Goal: Check status: Check status

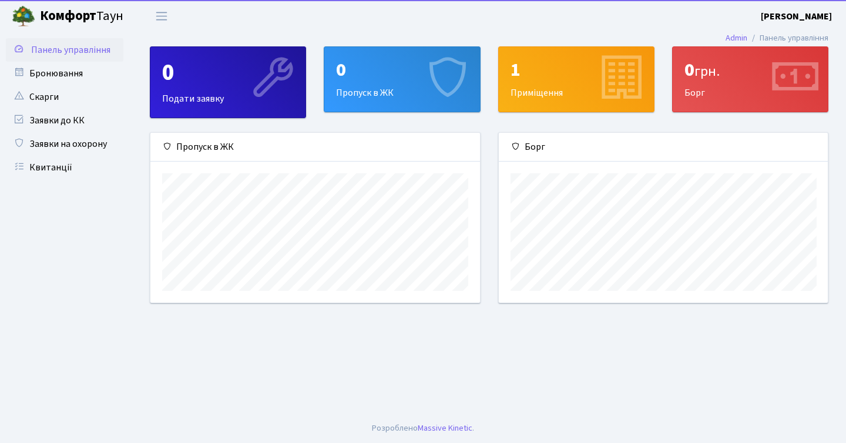
scroll to position [170, 329]
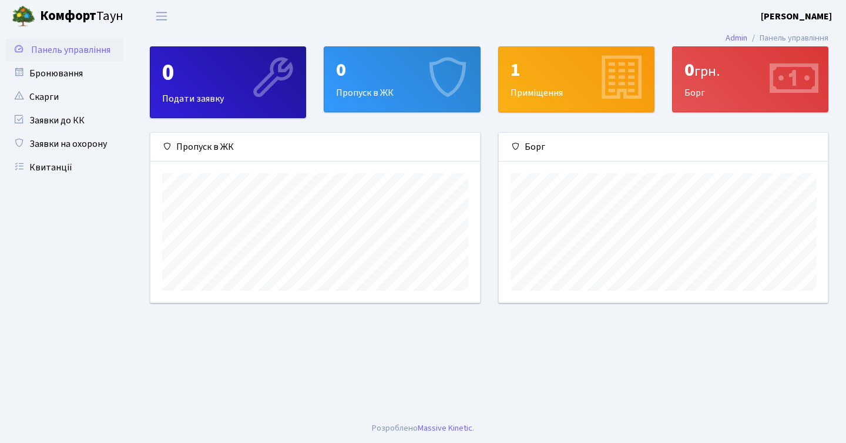
click at [699, 90] on div "0 грн. [GEOGRAPHIC_DATA]" at bounding box center [750, 79] width 155 height 65
click at [791, 75] on icon at bounding box center [794, 79] width 56 height 56
click at [788, 81] on icon at bounding box center [794, 79] width 56 height 56
click at [65, 168] on link "Квитанції" at bounding box center [65, 168] width 118 height 24
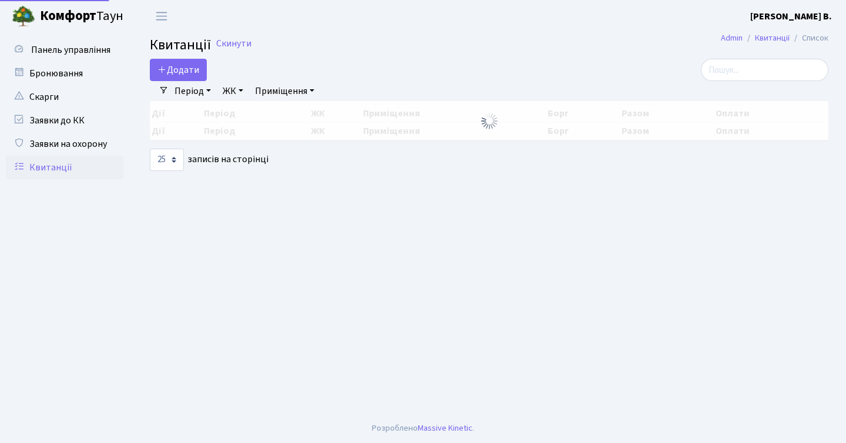
select select "25"
